Goal: Information Seeking & Learning: Learn about a topic

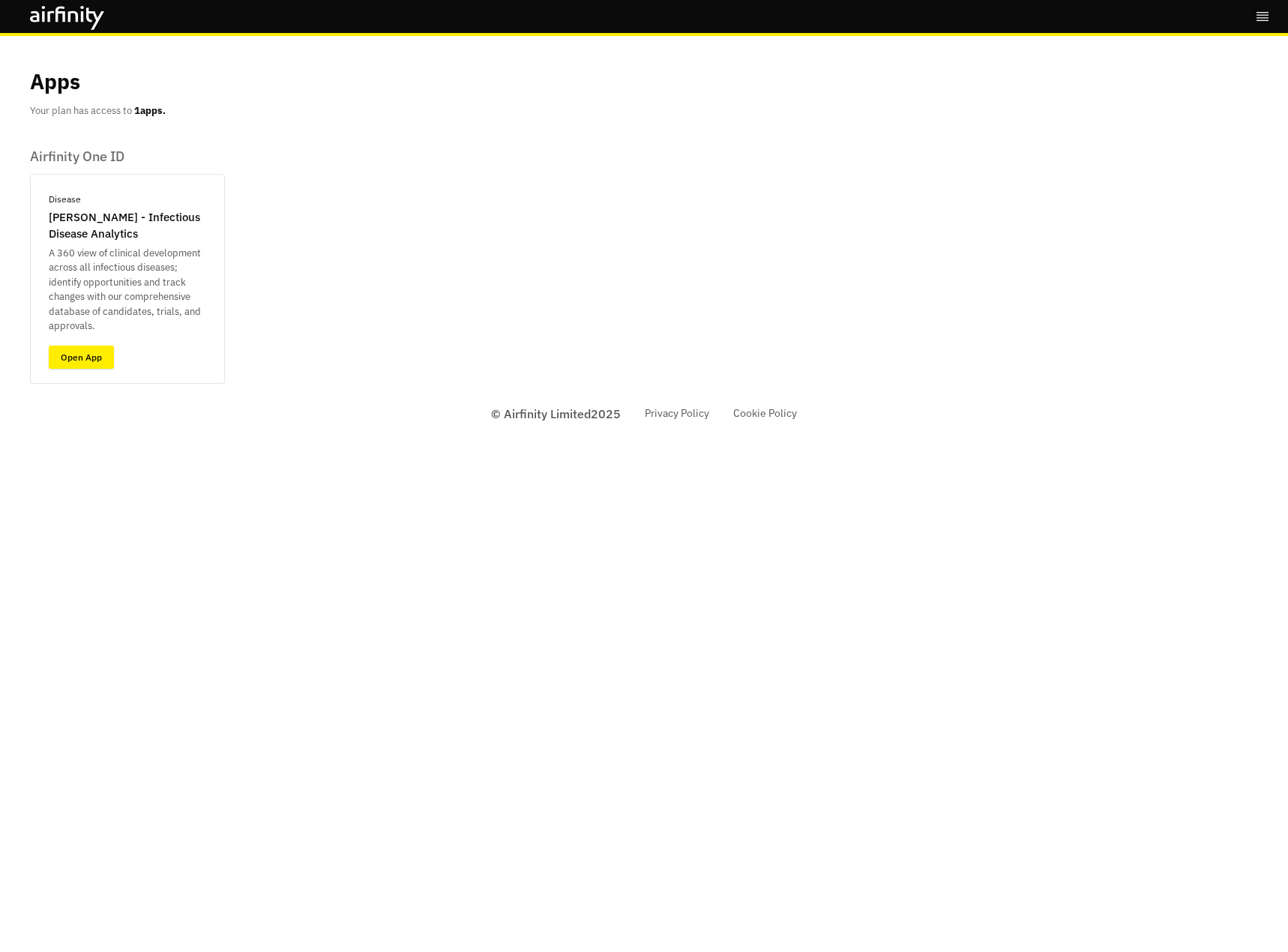
click at [91, 353] on link "Open App" at bounding box center [81, 356] width 65 height 23
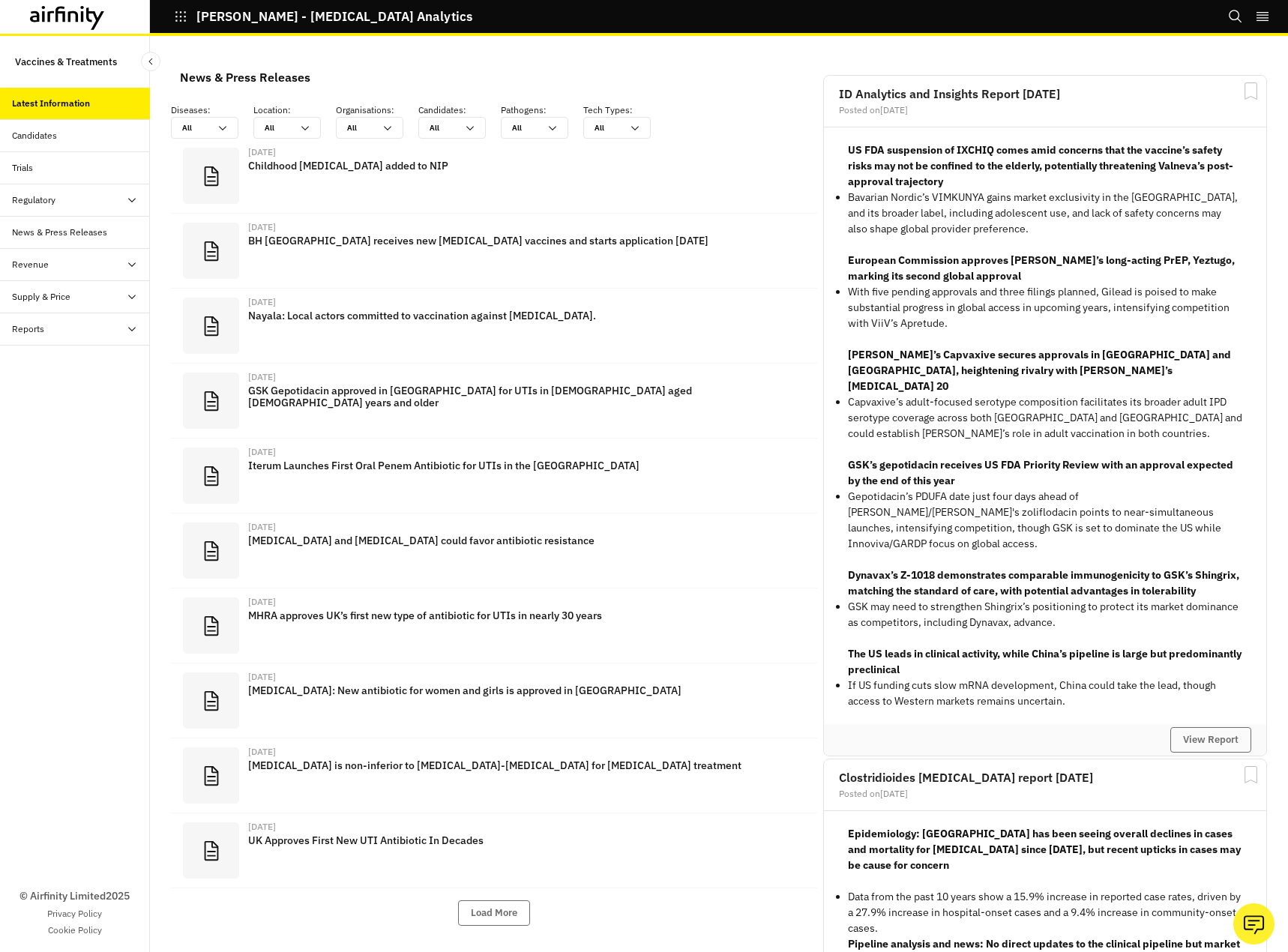
scroll to position [975, 439]
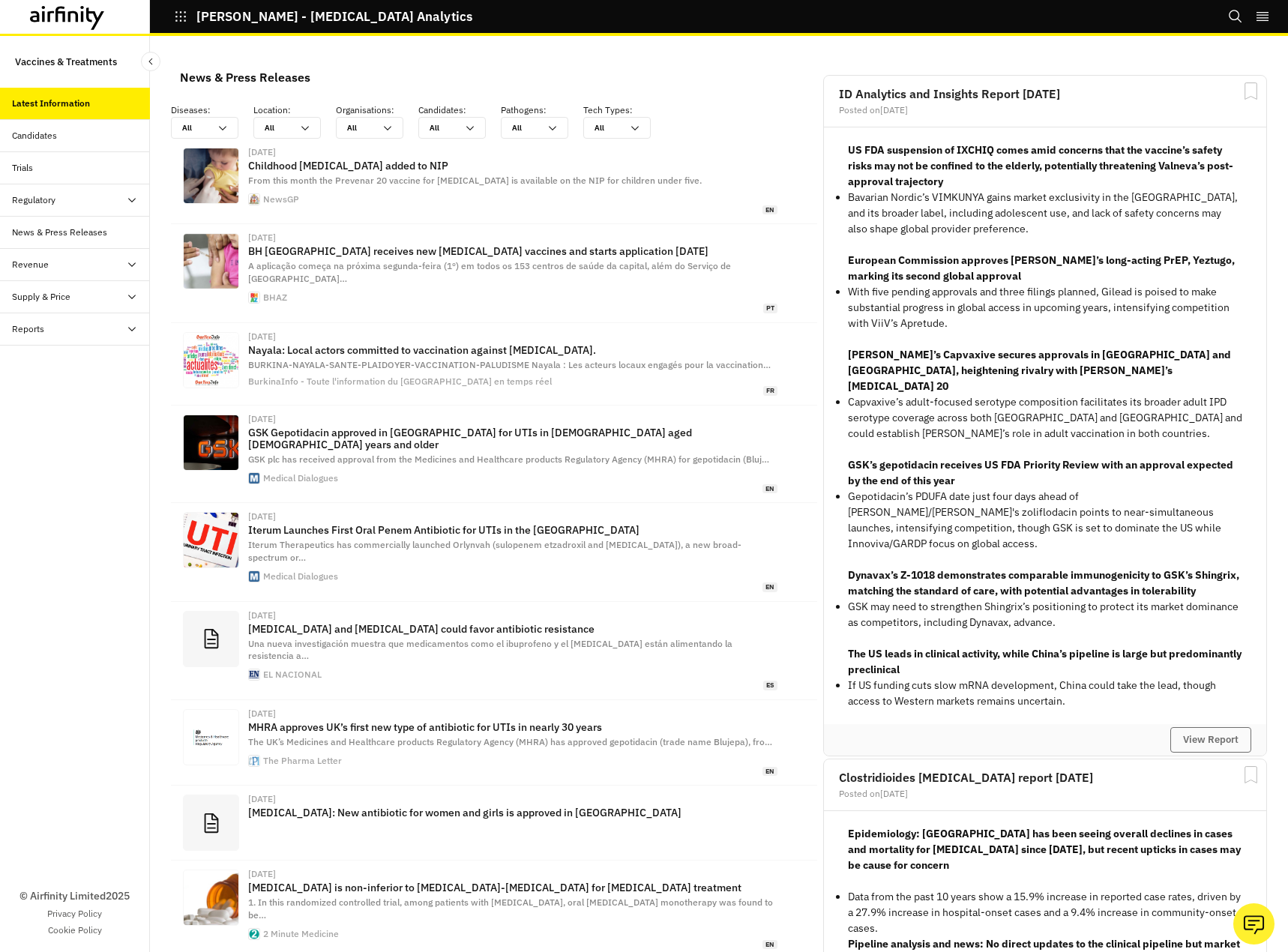
click at [61, 134] on div "Candidates" at bounding box center [80, 135] width 138 height 14
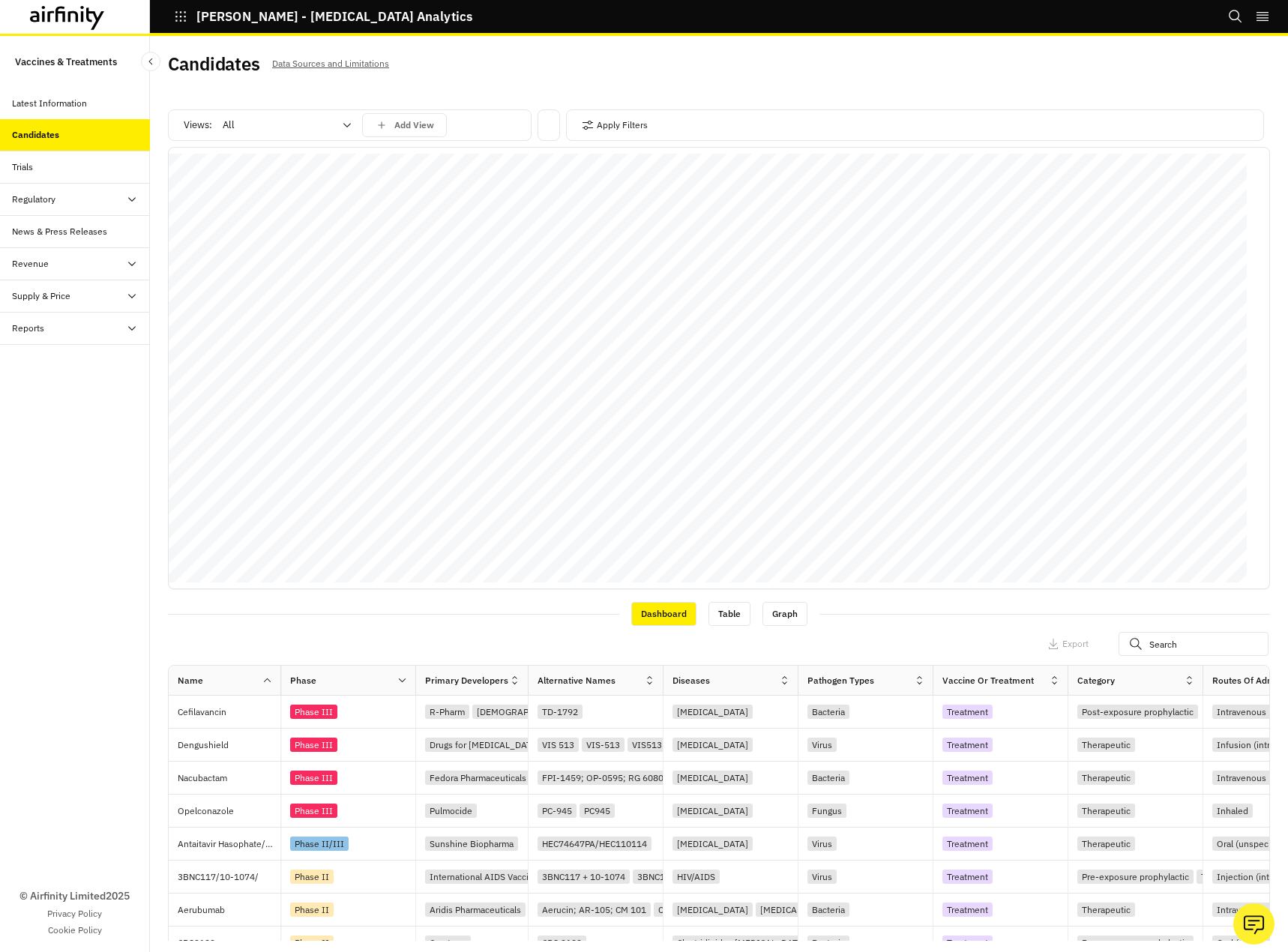
click at [58, 167] on div "Trials" at bounding box center [80, 167] width 138 height 14
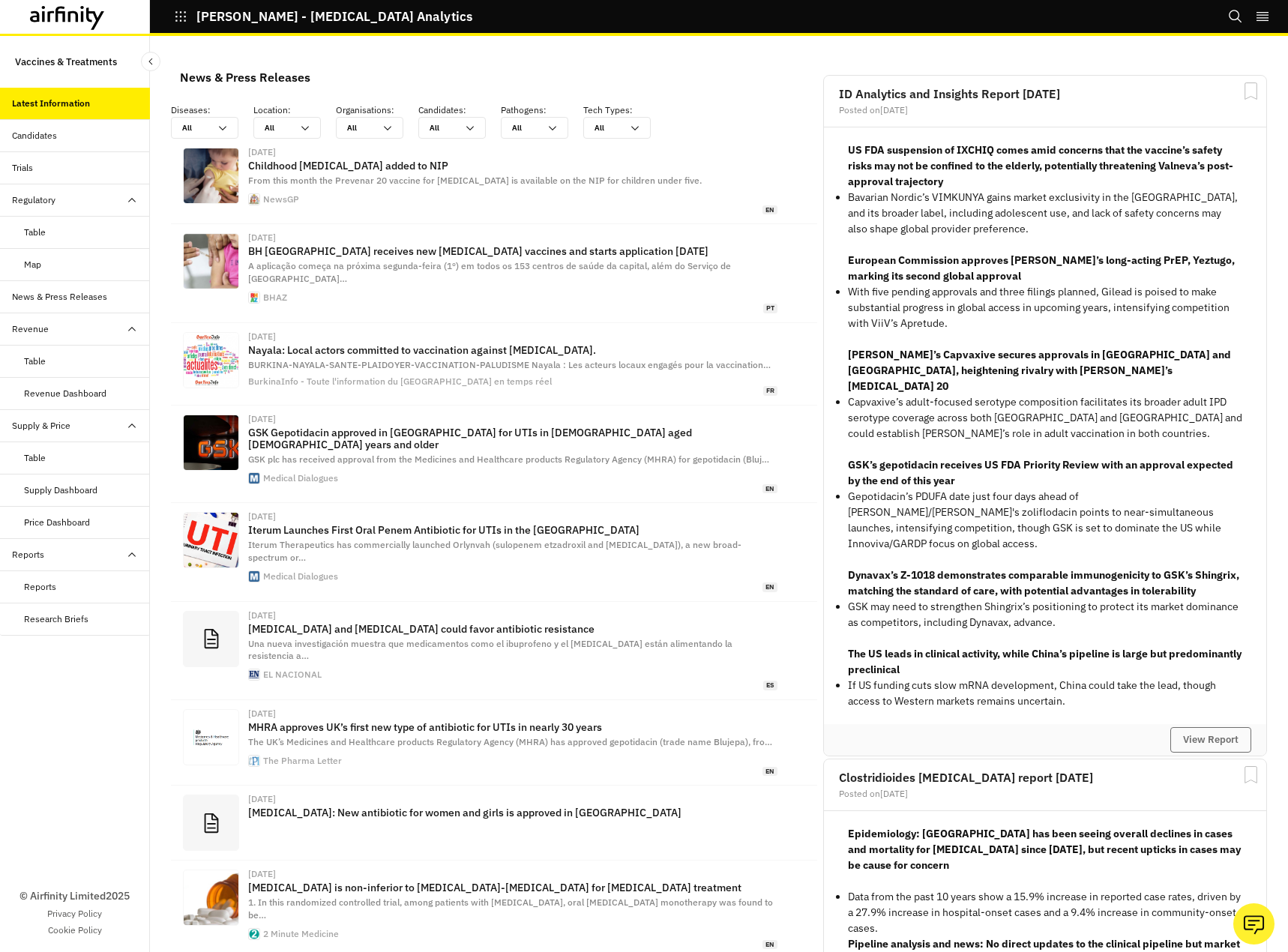
scroll to position [975, 439]
click at [222, 120] on div "All All" at bounding box center [204, 127] width 68 height 21
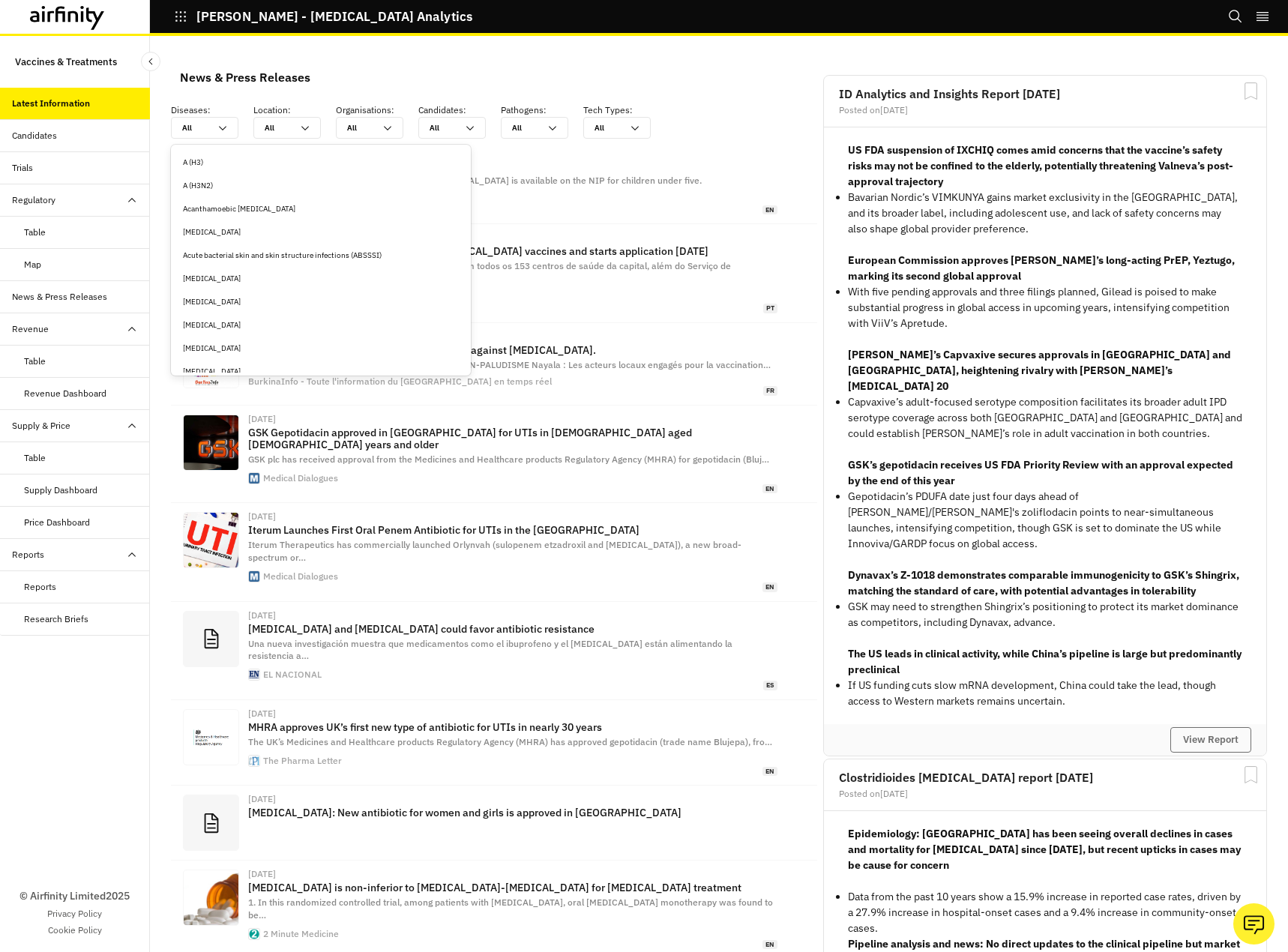
type input "i"
type input "in"
type input "inv"
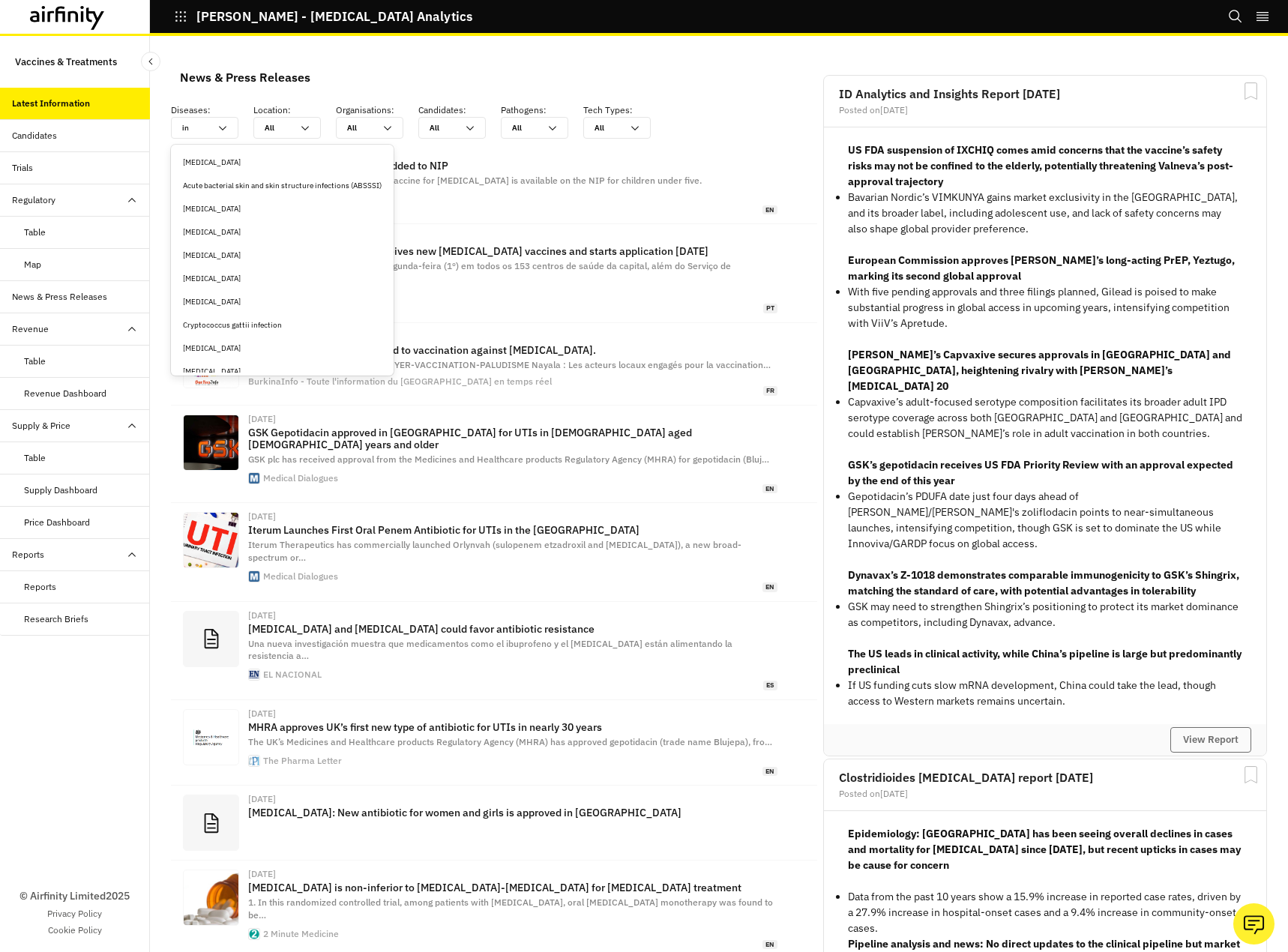
type input "inv"
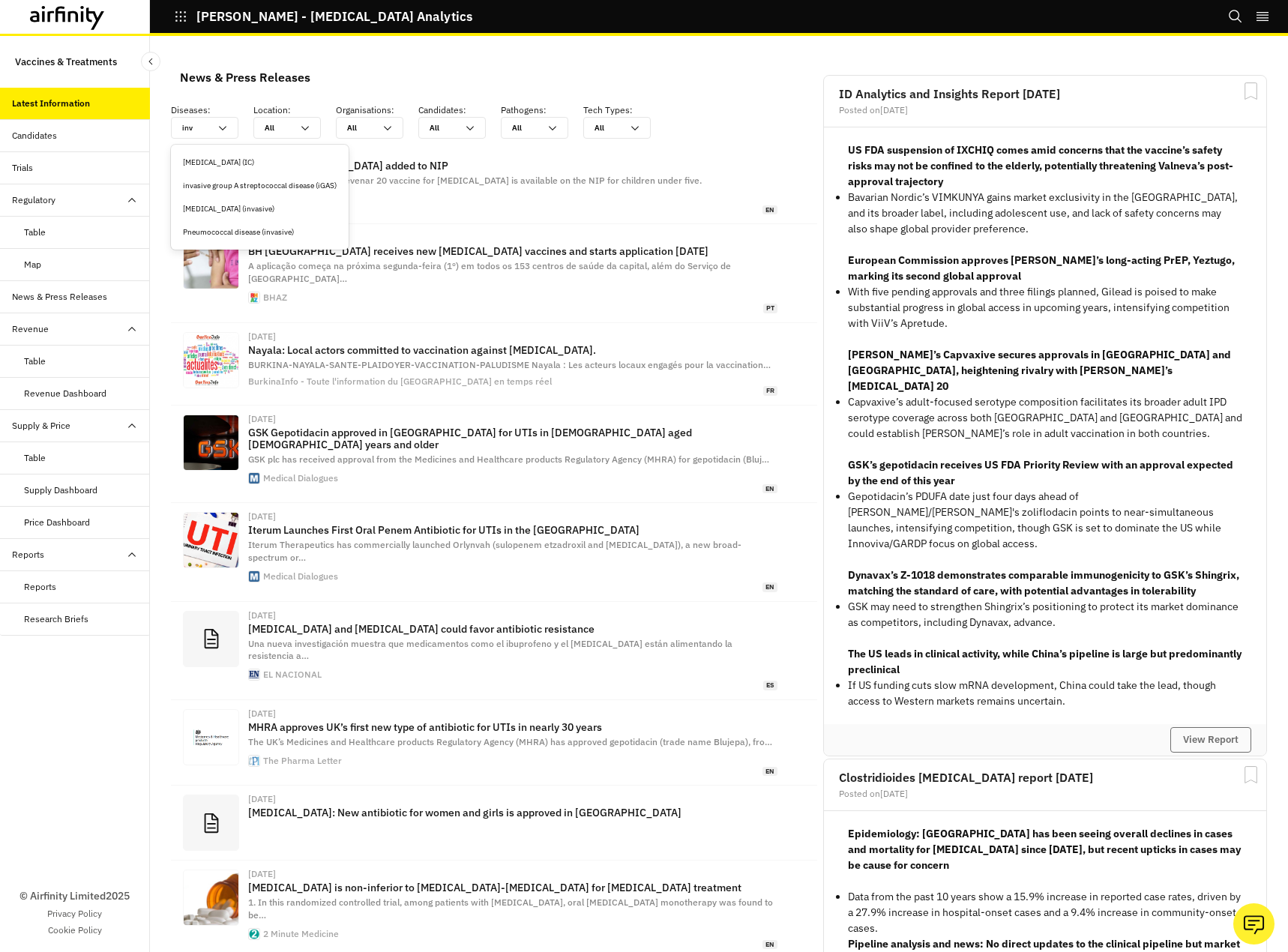
type input "inva"
type input "invas"
click at [266, 167] on div "[MEDICAL_DATA] (IC)" at bounding box center [260, 162] width 154 height 11
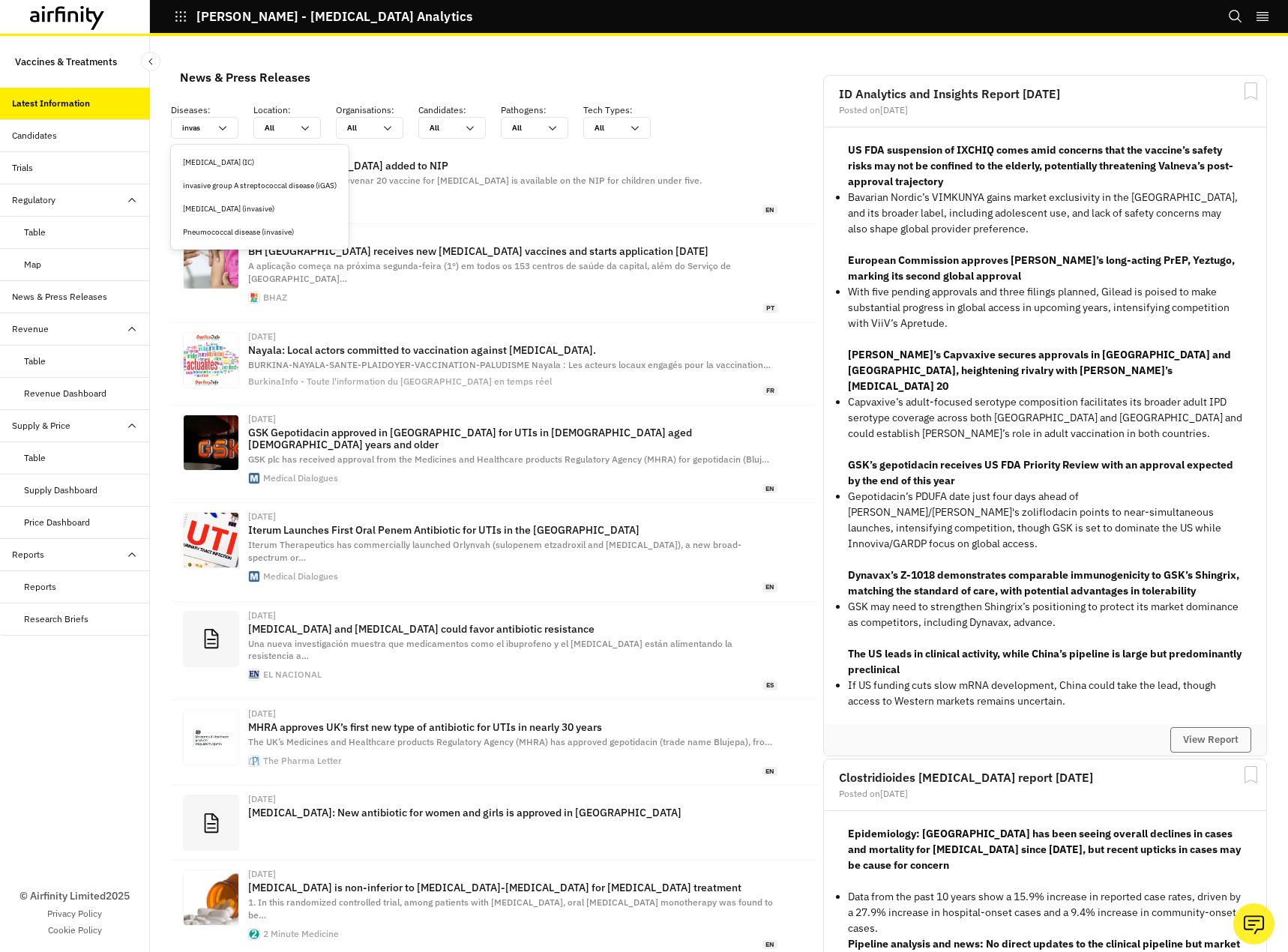
scroll to position [888, 439]
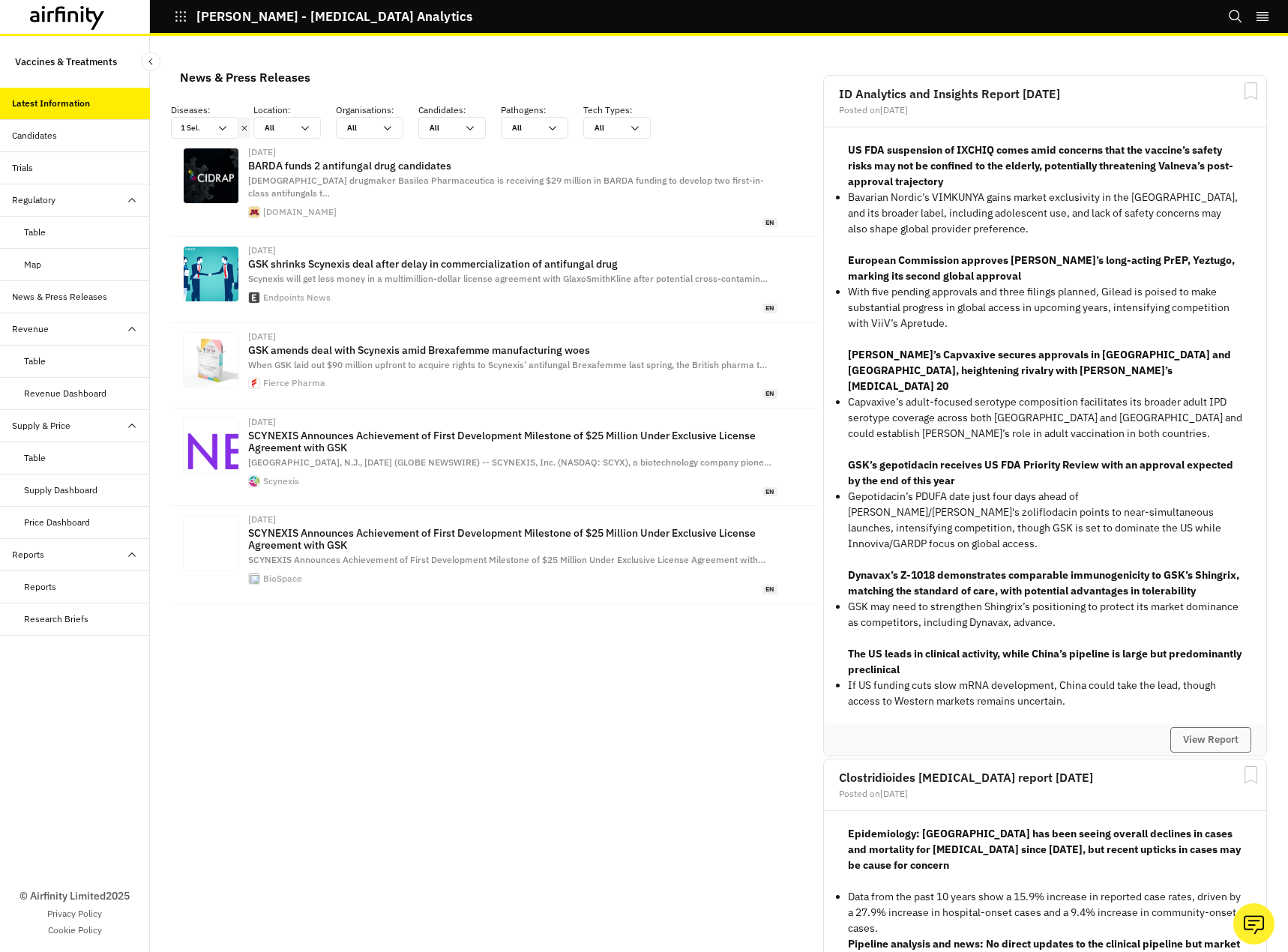
click at [161, 155] on div "News & Press Releases Diseases : option [MEDICAL_DATA] (IC), selected. 1 Sel. L…" at bounding box center [719, 494] width 1138 height 916
click at [211, 130] on div "1 Sel." at bounding box center [194, 128] width 45 height 20
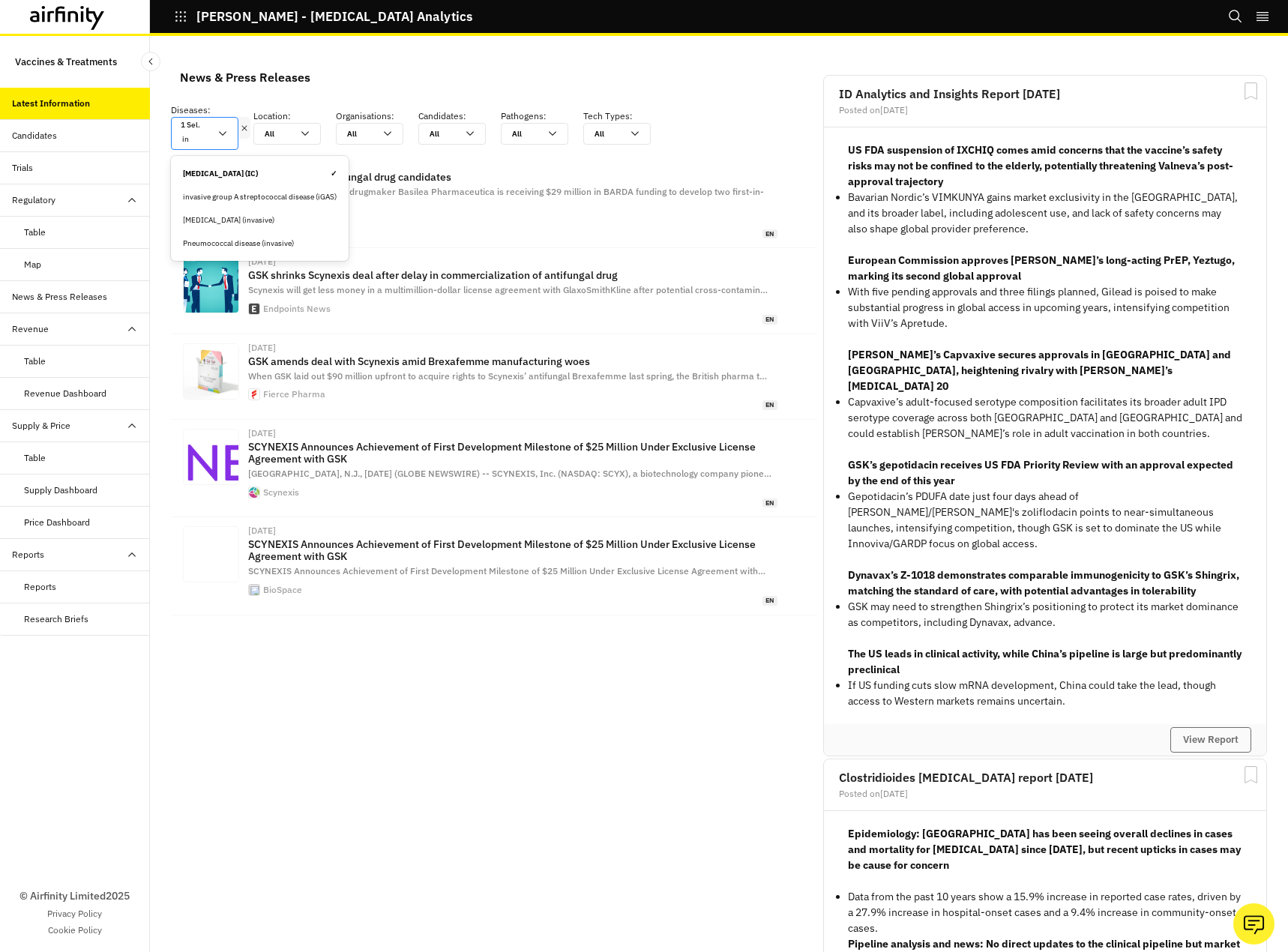
type input "i"
type input "[PERSON_NAME]"
click at [232, 192] on div "[MEDICAL_DATA]" at bounding box center [246, 197] width 126 height 11
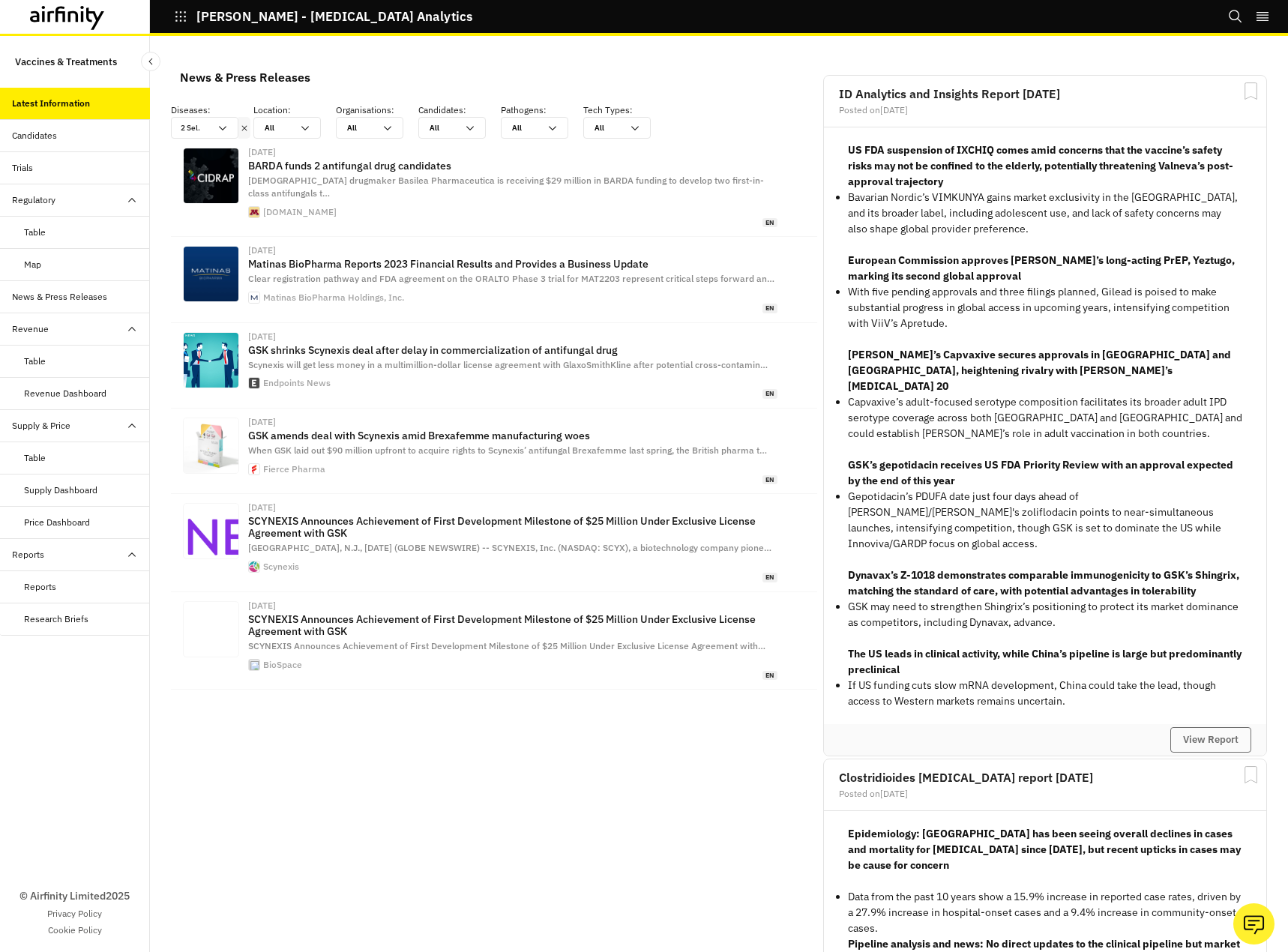
click at [167, 132] on div "News & Press Releases Diseases : option [MEDICAL_DATA], selected. 2 Sel. Locati…" at bounding box center [719, 494] width 1138 height 916
click at [195, 126] on div "2 Sel." at bounding box center [194, 128] width 45 height 20
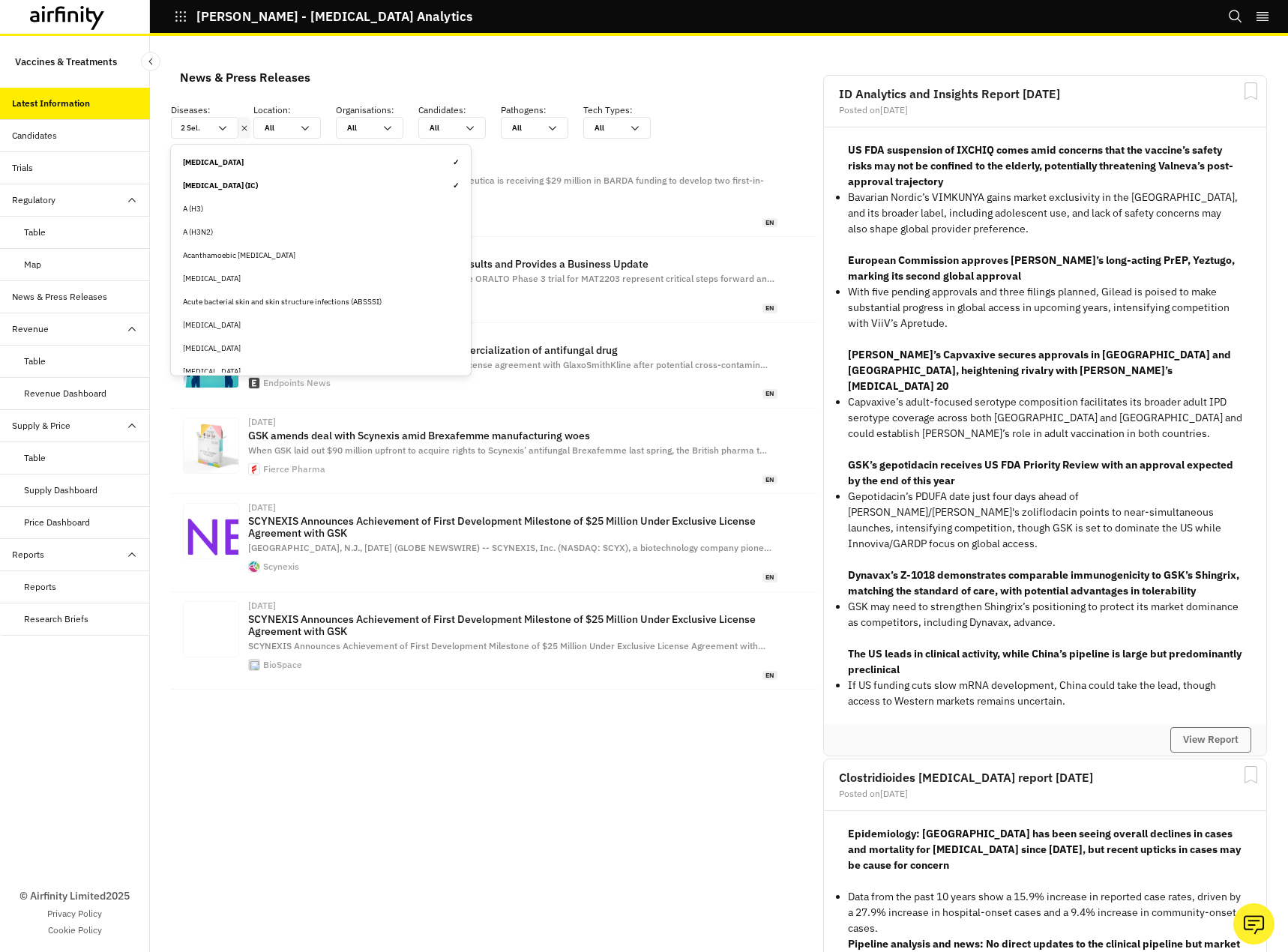
click at [234, 275] on div "[MEDICAL_DATA]" at bounding box center [321, 278] width 276 height 11
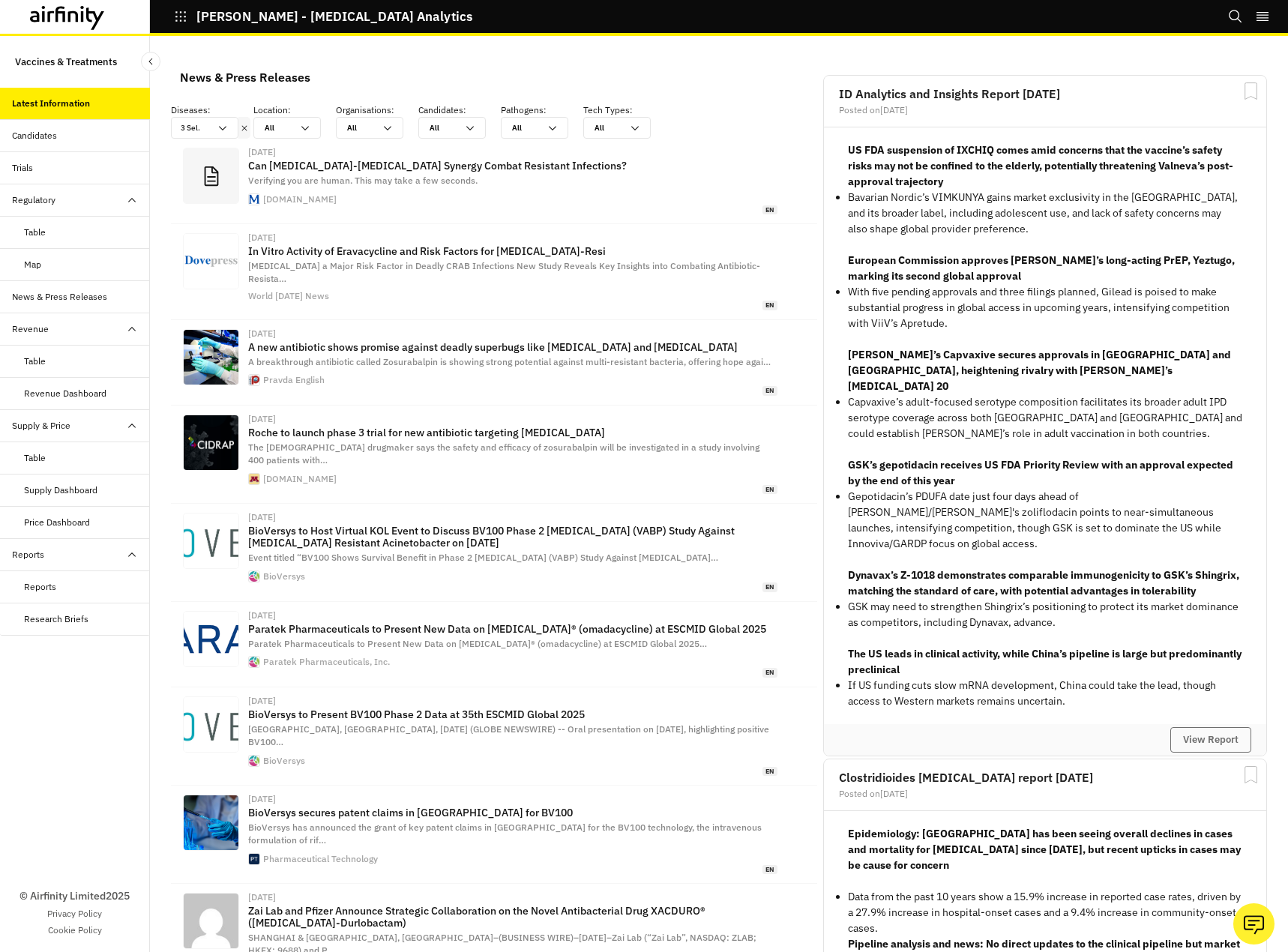
scroll to position [1022, 439]
click at [356, 126] on div at bounding box center [360, 127] width 27 height 14
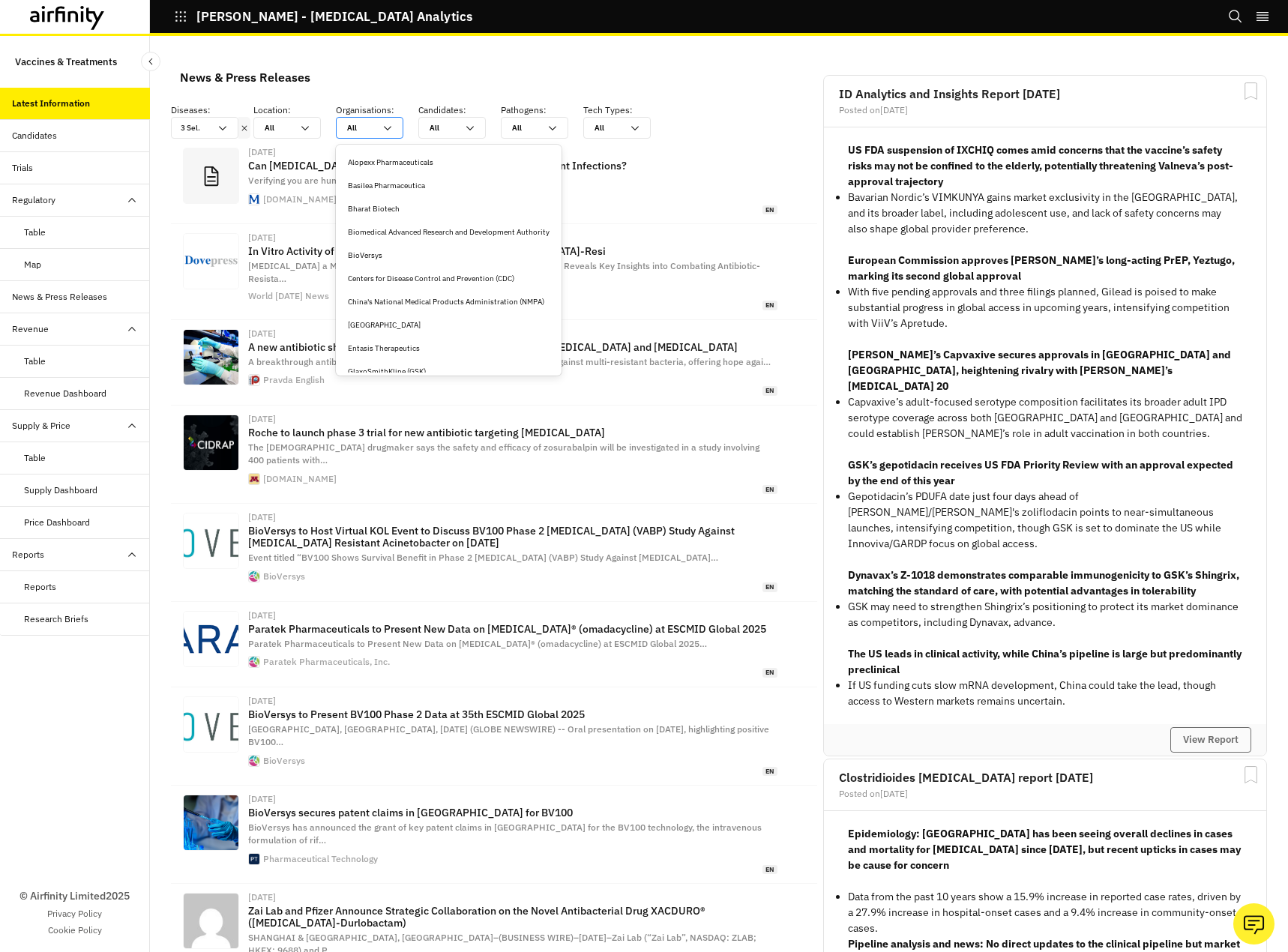
click at [356, 126] on div at bounding box center [360, 127] width 27 height 14
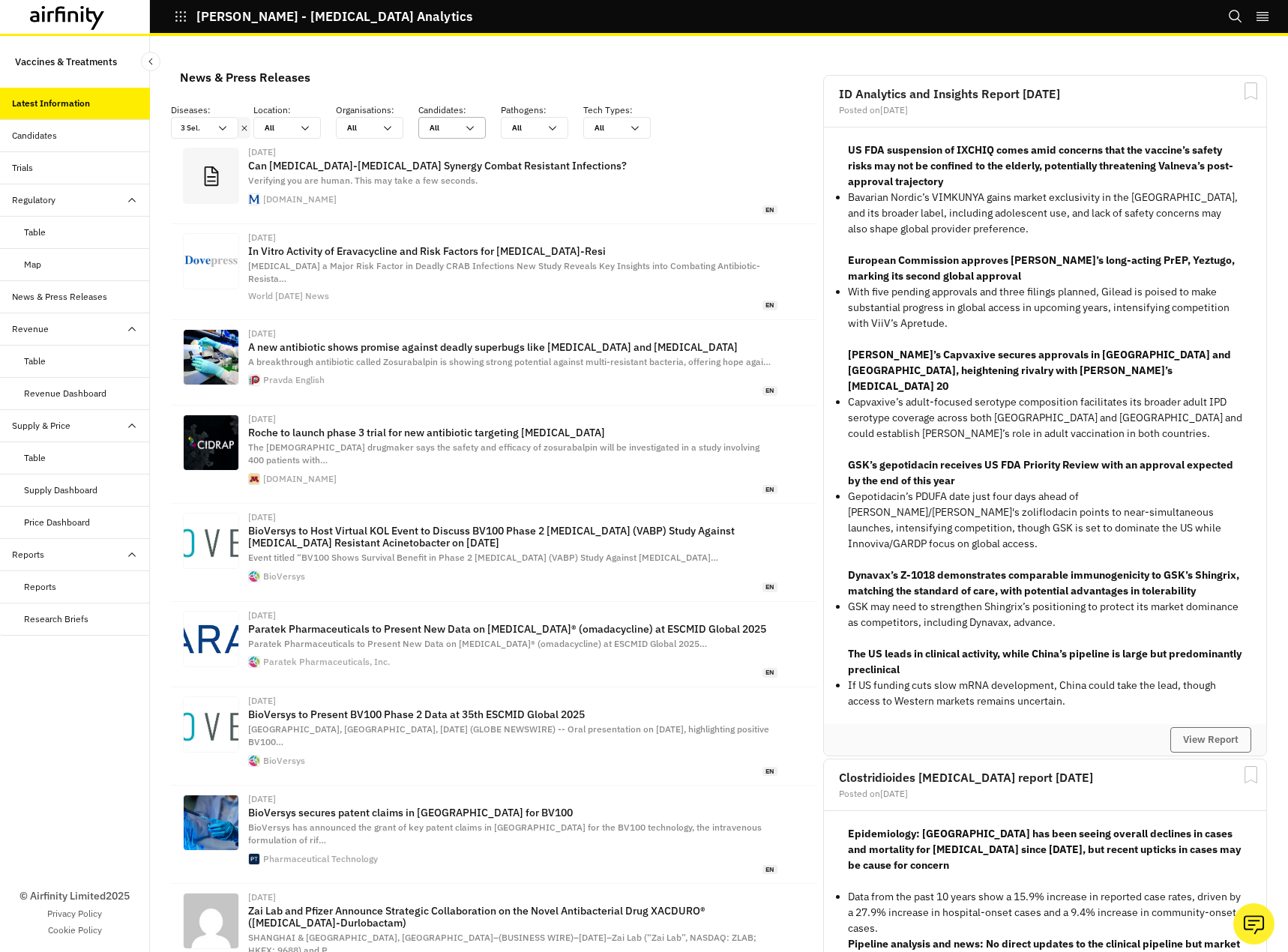
click at [452, 130] on div at bounding box center [442, 127] width 27 height 14
click at [523, 132] on div at bounding box center [525, 127] width 27 height 14
click at [628, 132] on div "All All" at bounding box center [606, 128] width 45 height 20
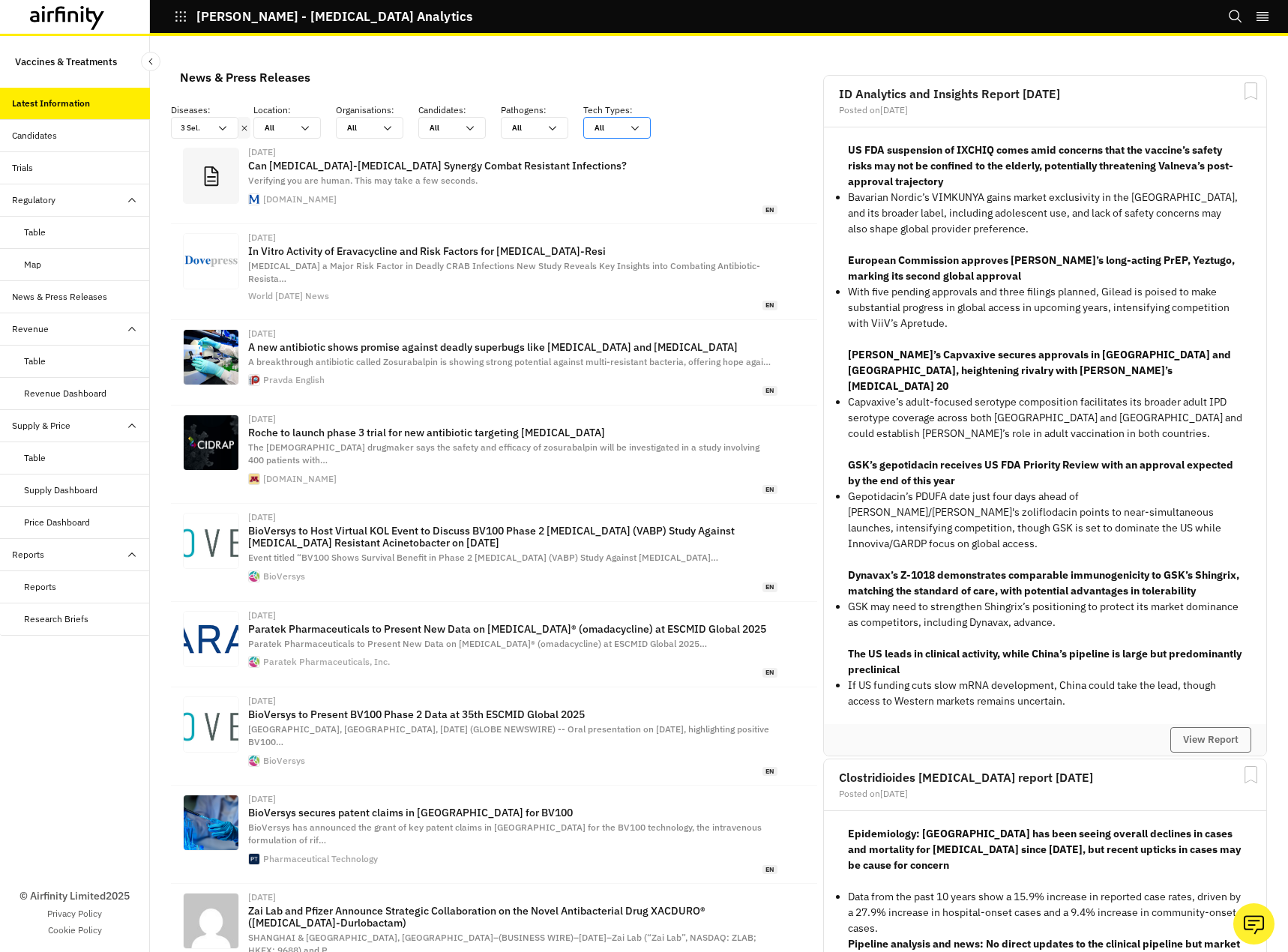
click at [628, 132] on div "All All" at bounding box center [606, 128] width 45 height 20
click at [160, 136] on div "News & Press Releases Diseases : option [MEDICAL_DATA], selected. 3 Sel. Locati…" at bounding box center [719, 494] width 1138 height 916
click at [155, 128] on div "News & Press Releases Diseases : option [MEDICAL_DATA], selected. 3 Sel. Locati…" at bounding box center [719, 494] width 1138 height 916
